Goal: Information Seeking & Learning: Find specific fact

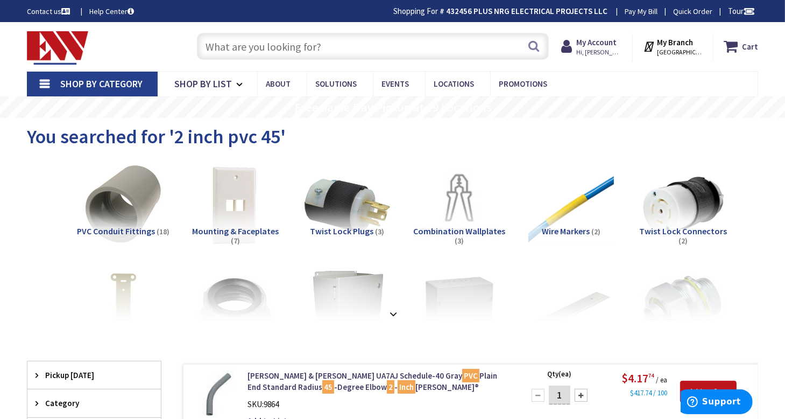
click at [285, 44] on input "text" at bounding box center [373, 46] width 353 height 27
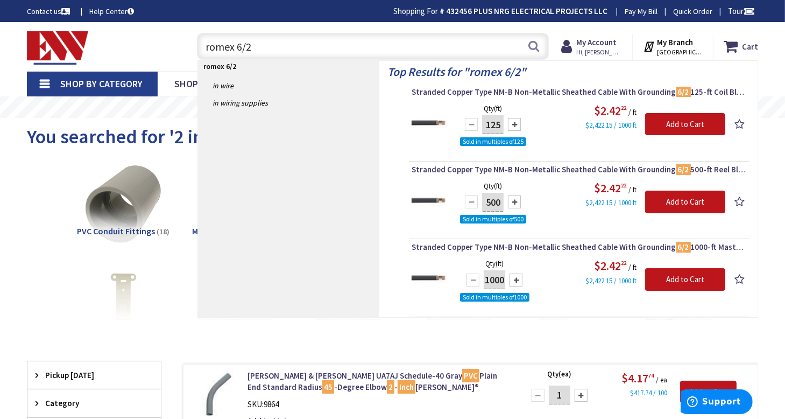
type input "romex 6/2"
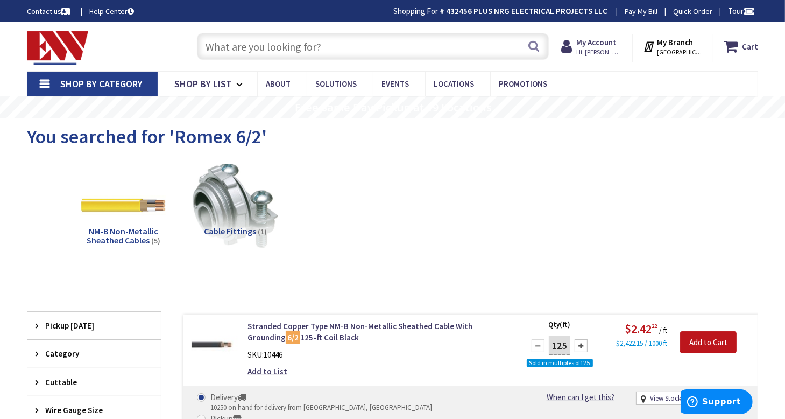
click at [245, 45] on input "text" at bounding box center [373, 46] width 353 height 27
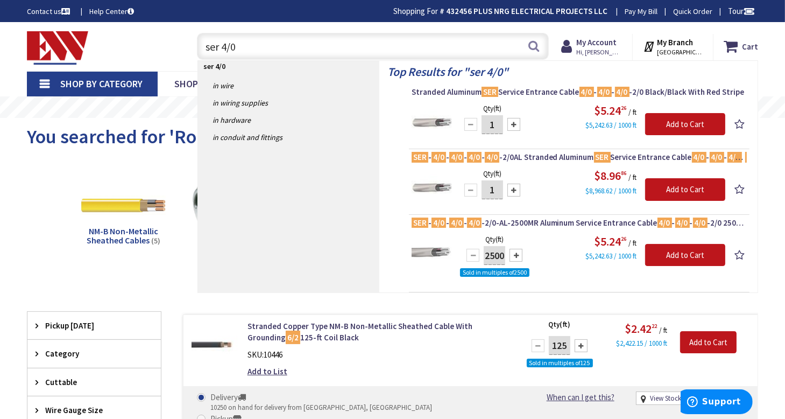
type input "ser 4/0"
